Goal: Transaction & Acquisition: Book appointment/travel/reservation

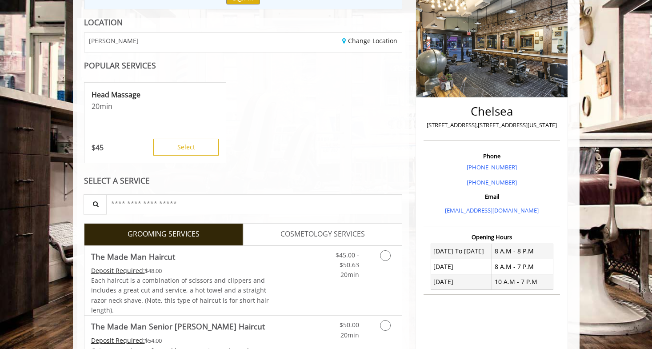
scroll to position [121, 0]
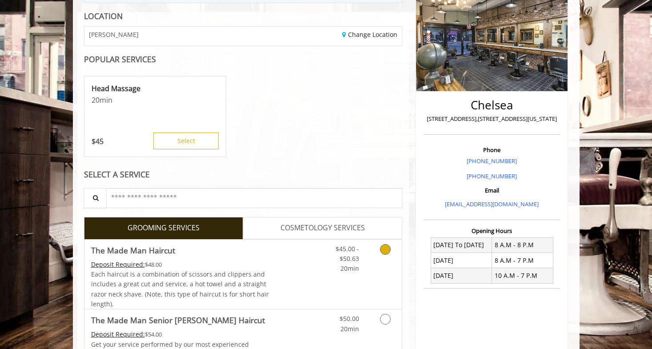
click at [387, 249] on icon "Grooming services" at bounding box center [385, 249] width 11 height 11
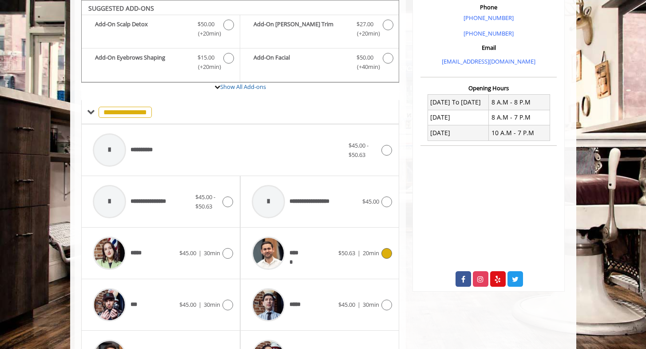
click at [387, 249] on icon at bounding box center [387, 253] width 11 height 11
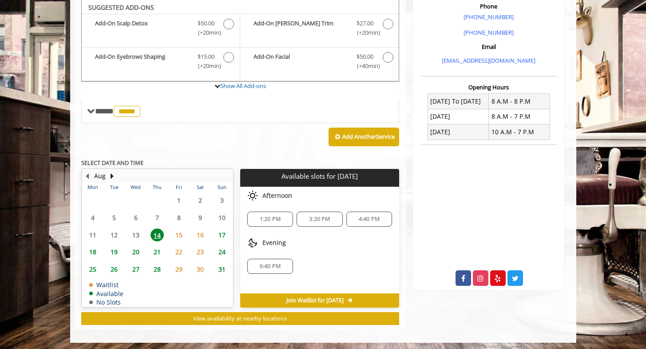
scroll to position [264, 0]
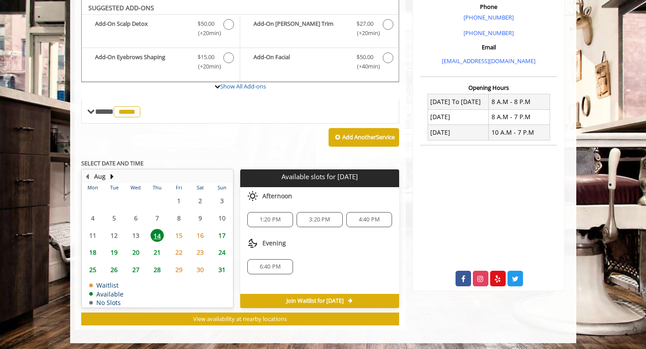
click at [366, 222] on span "4:40 PM" at bounding box center [369, 219] width 21 height 7
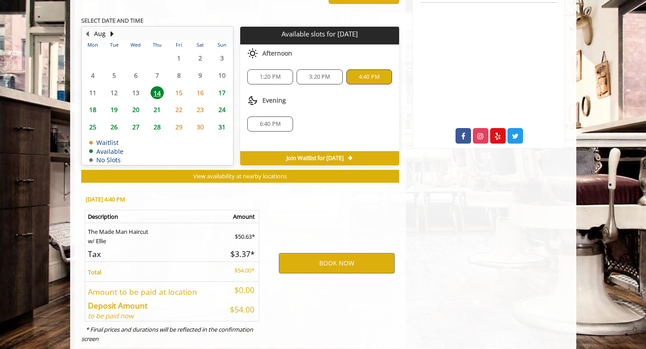
scroll to position [427, 0]
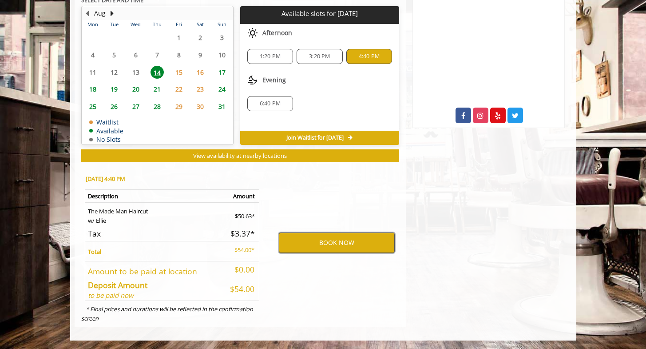
click at [358, 246] on button "BOOK NOW" at bounding box center [337, 242] width 116 height 20
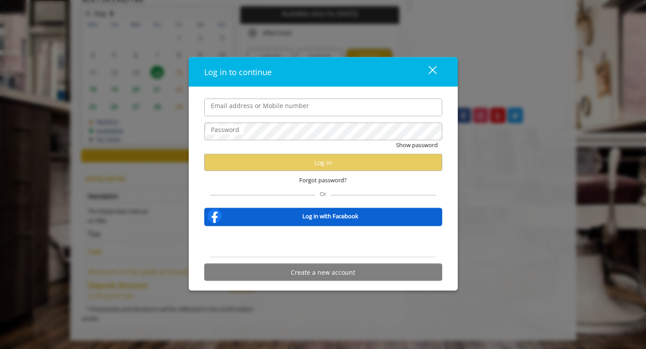
click at [314, 106] on input "Email address or Mobile number" at bounding box center [323, 107] width 238 height 18
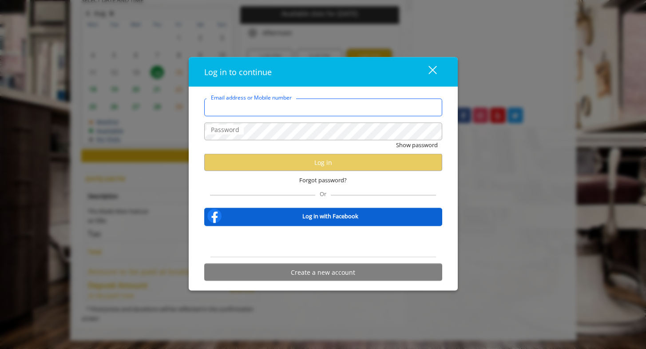
type input "**********"
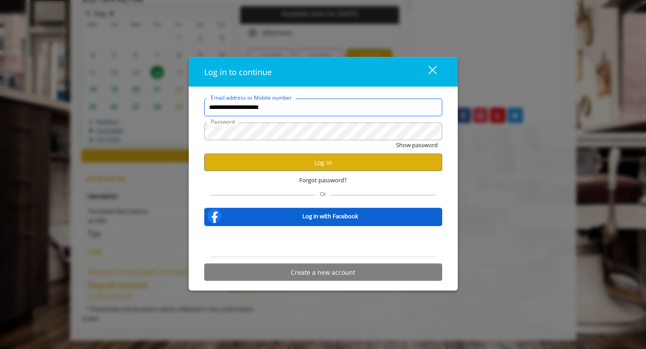
scroll to position [0, 0]
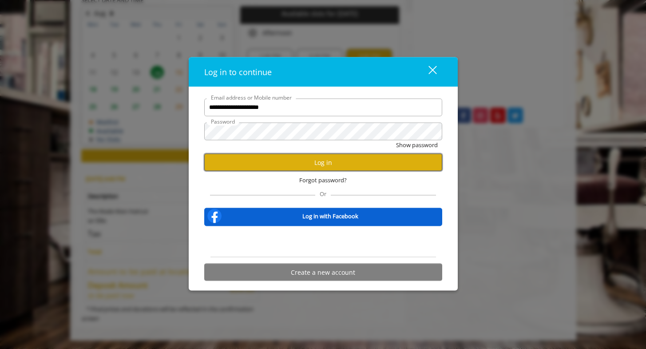
click at [330, 167] on button "Log in" at bounding box center [323, 162] width 238 height 17
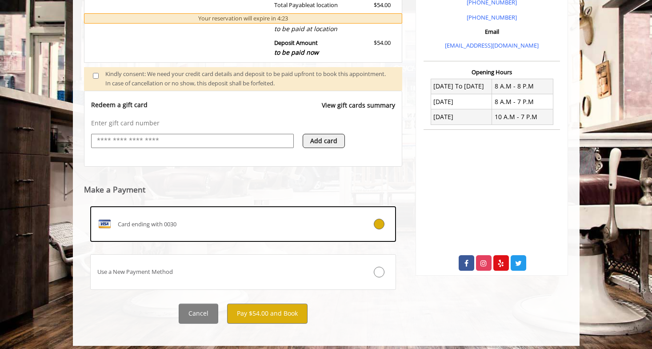
scroll to position [278, 0]
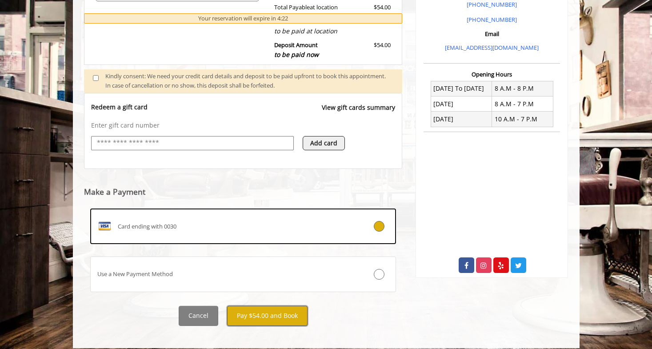
click at [250, 318] on button "Pay $54.00 and Book" at bounding box center [267, 316] width 80 height 20
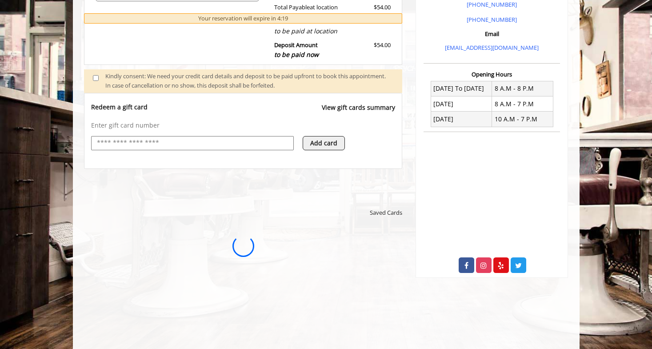
scroll to position [0, 0]
